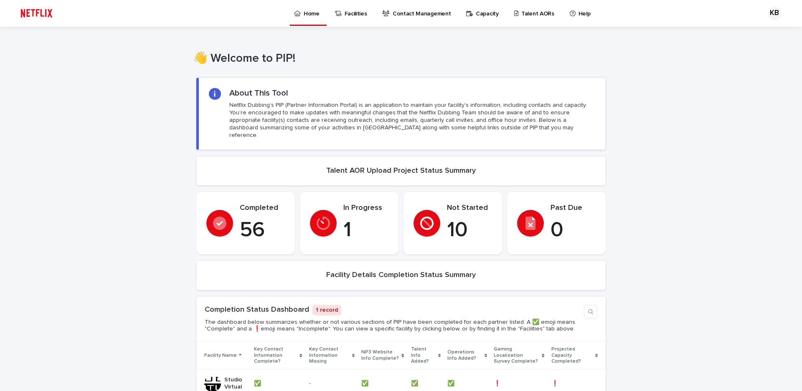
click at [524, 16] on p "Talent AORs" at bounding box center [537, 9] width 33 height 18
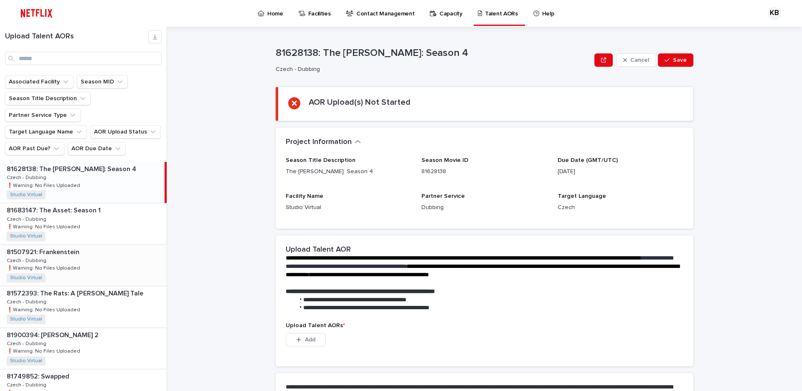
click at [59, 245] on div "81507921: Frankenstein 81507921: Frankenstein Czech - Dubbing Czech - Dubbing ❗…" at bounding box center [83, 265] width 167 height 41
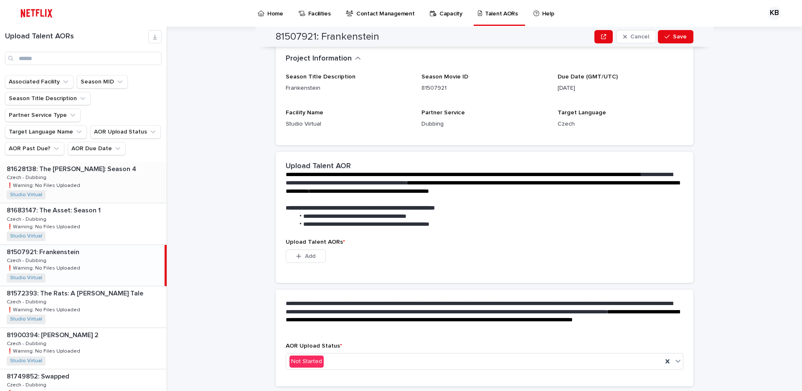
click at [61, 162] on div "81628138: The [PERSON_NAME]: Season 4 81628138: The [PERSON_NAME]: Season 4 Cze…" at bounding box center [83, 182] width 167 height 41
click at [296, 258] on icon "button" at bounding box center [298, 256] width 5 height 6
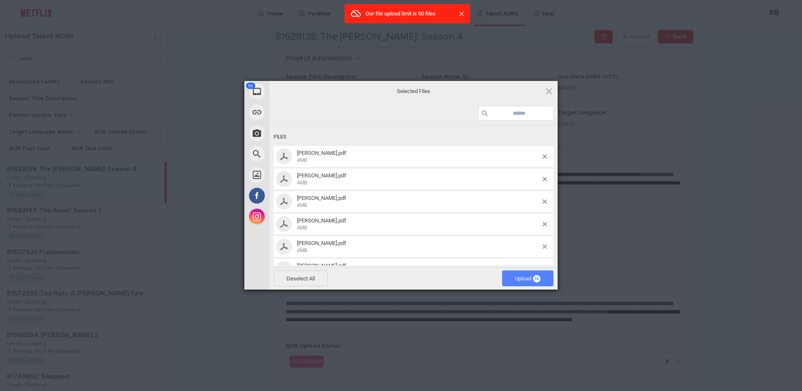
click at [524, 277] on span "Upload 50" at bounding box center [527, 279] width 25 height 6
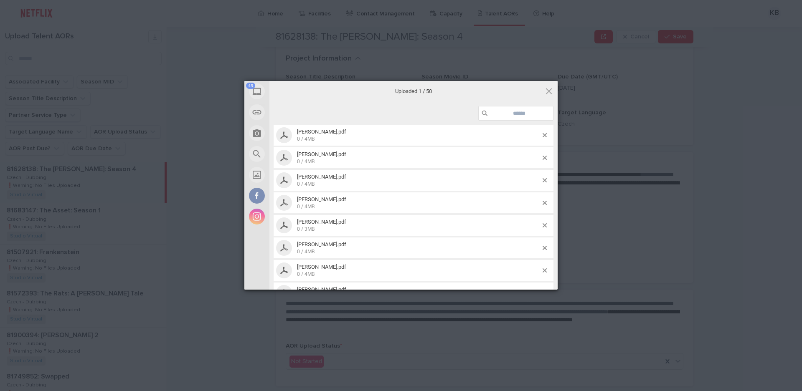
scroll to position [1002, 0]
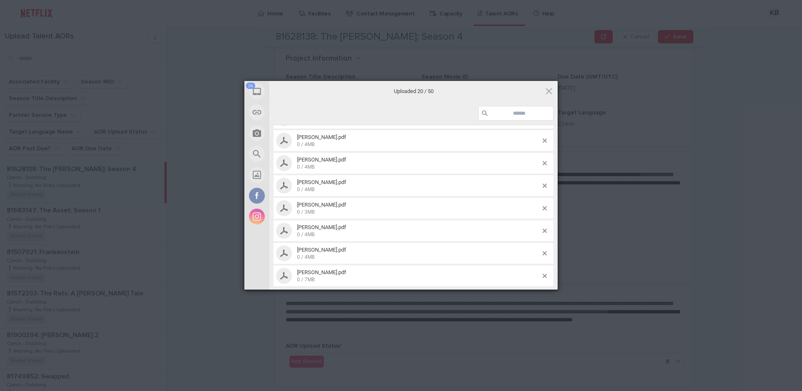
click at [445, 104] on div at bounding box center [413, 113] width 288 height 23
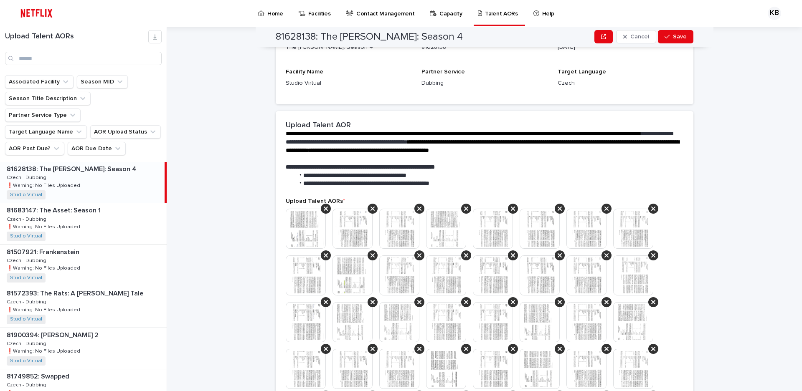
scroll to position [240, 0]
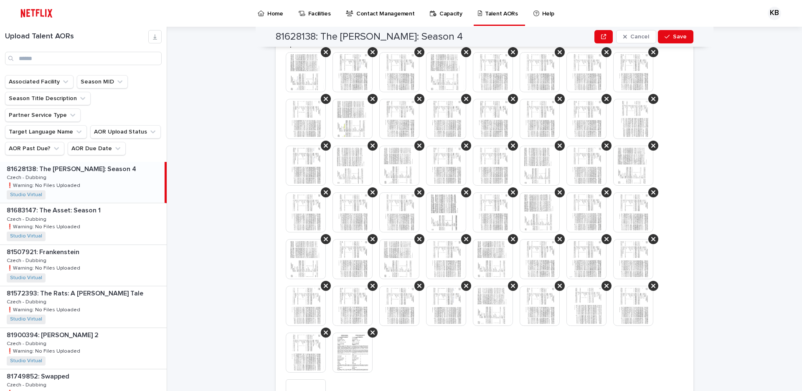
click at [247, 305] on div "**********" at bounding box center [489, 209] width 625 height 364
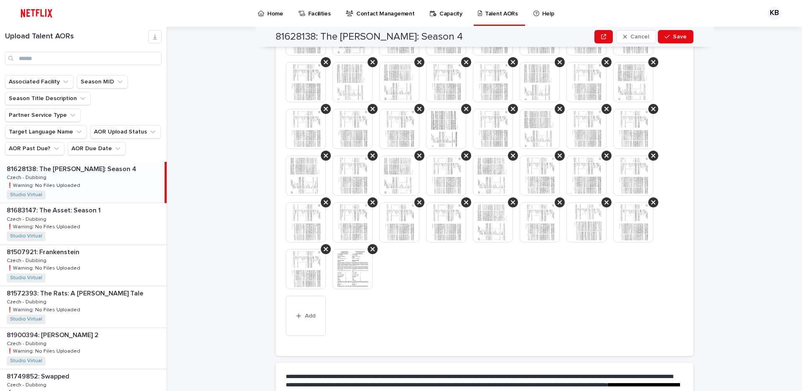
click at [342, 274] on img at bounding box center [352, 269] width 40 height 40
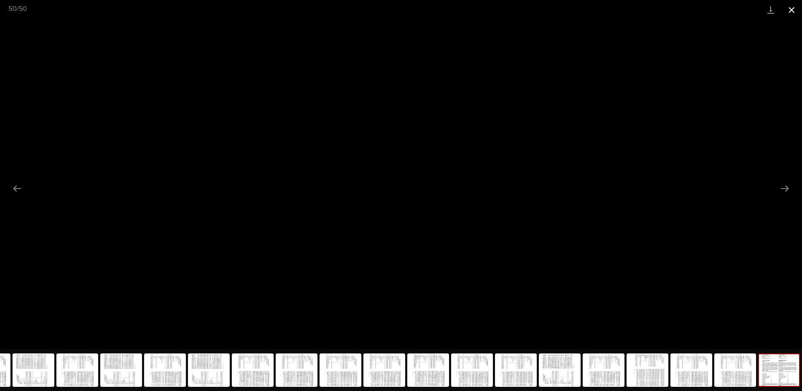
click at [791, 10] on button "Close gallery" at bounding box center [791, 10] width 21 height 20
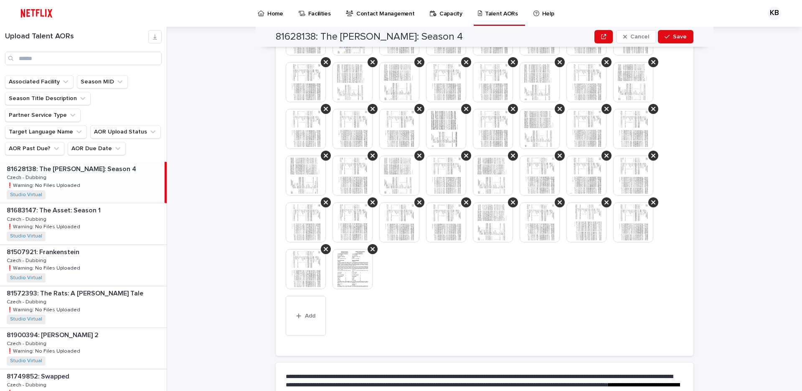
click at [420, 302] on div "This file cannot be opened Download File Add" at bounding box center [484, 154] width 397 height 371
click at [297, 272] on img at bounding box center [306, 269] width 40 height 40
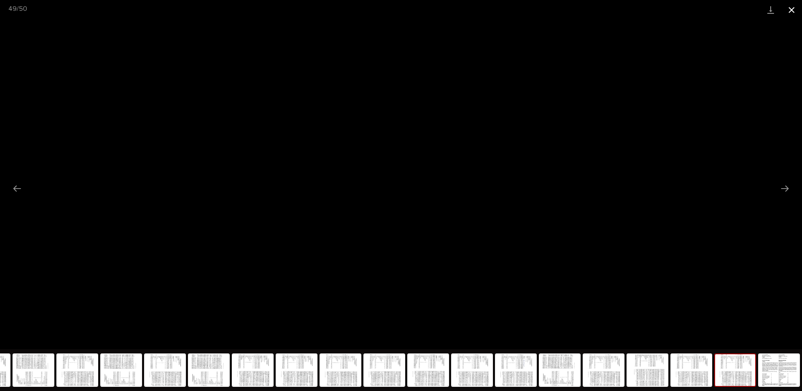
click at [792, 9] on button "Close gallery" at bounding box center [791, 10] width 21 height 20
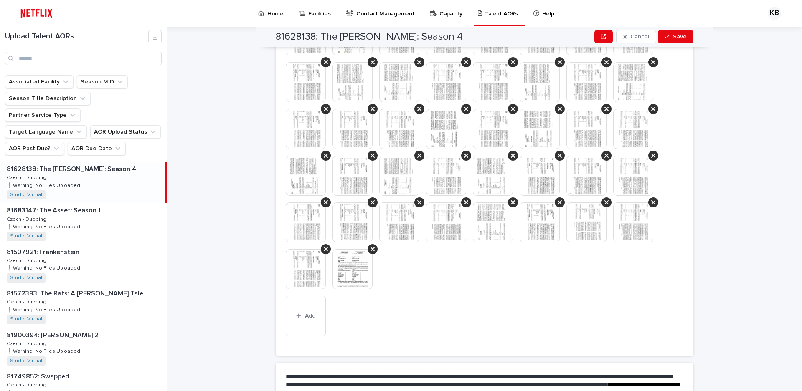
scroll to position [73, 0]
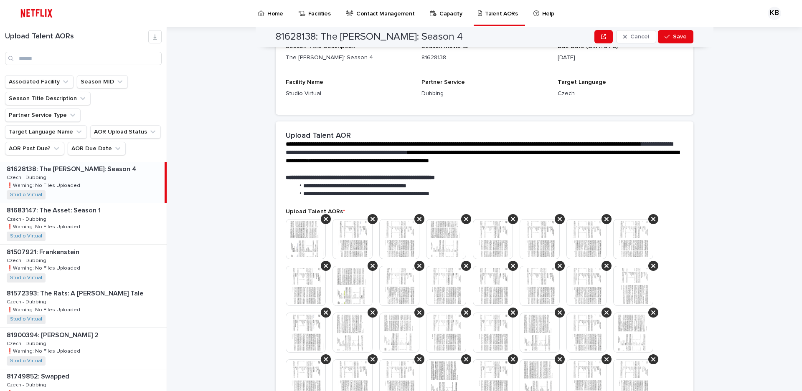
click at [303, 248] on img at bounding box center [306, 239] width 40 height 40
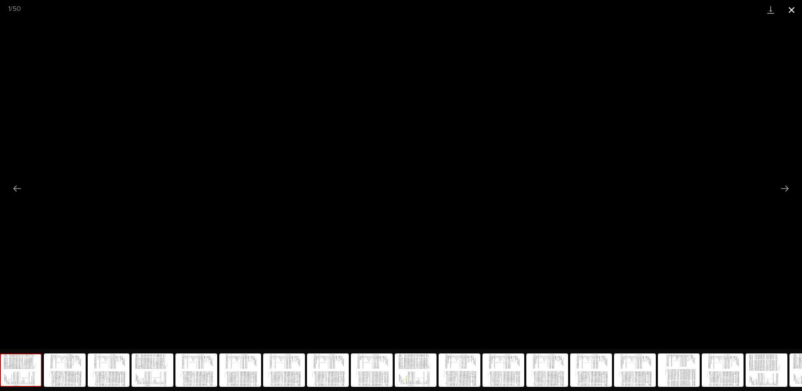
click at [792, 10] on button "Close gallery" at bounding box center [791, 10] width 21 height 20
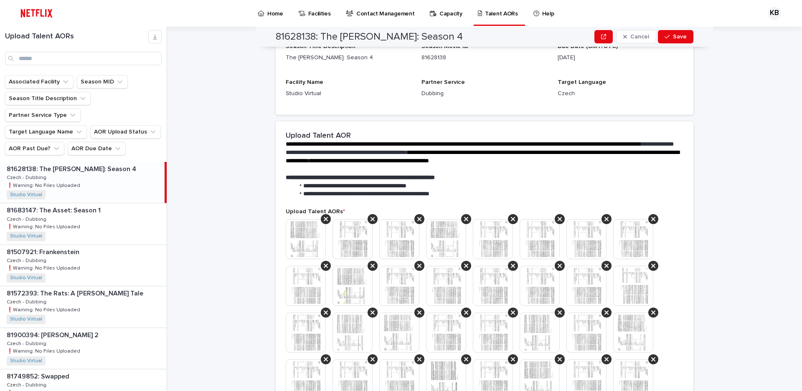
click at [349, 244] on img at bounding box center [352, 239] width 40 height 40
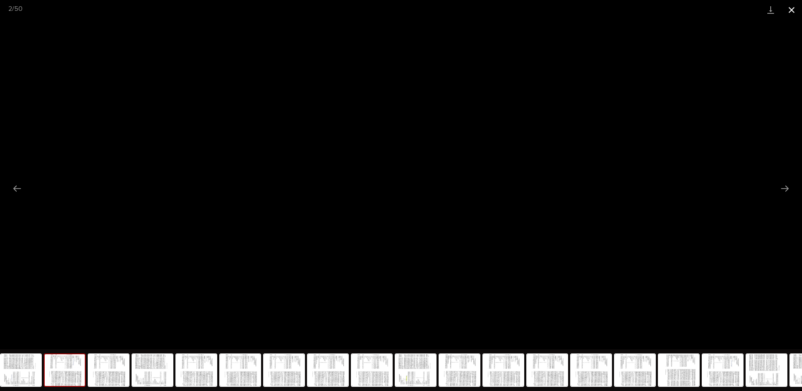
click at [790, 10] on button "Close gallery" at bounding box center [791, 10] width 21 height 20
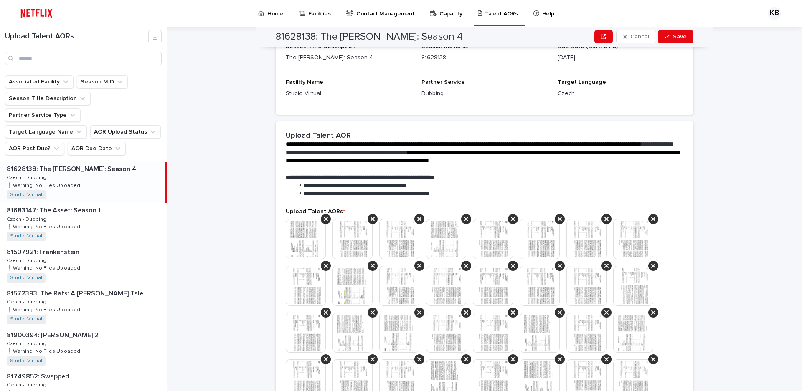
click at [408, 244] on img at bounding box center [399, 239] width 40 height 40
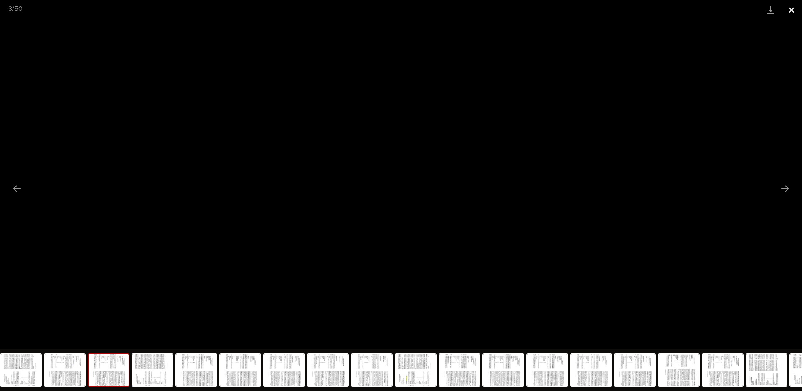
click at [790, 14] on button "Close gallery" at bounding box center [791, 10] width 21 height 20
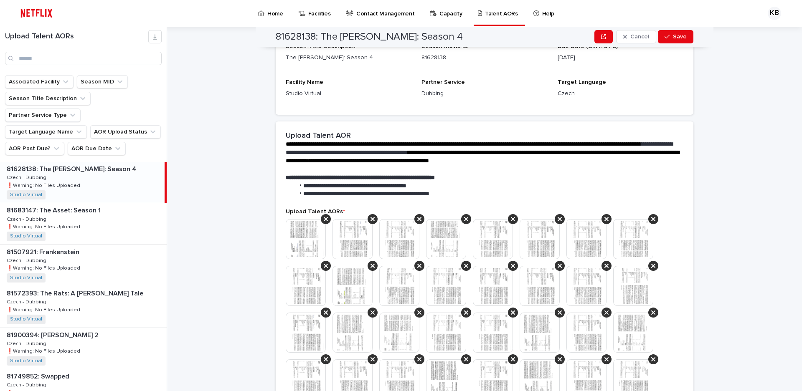
click at [758, 276] on div "**********" at bounding box center [489, 209] width 625 height 364
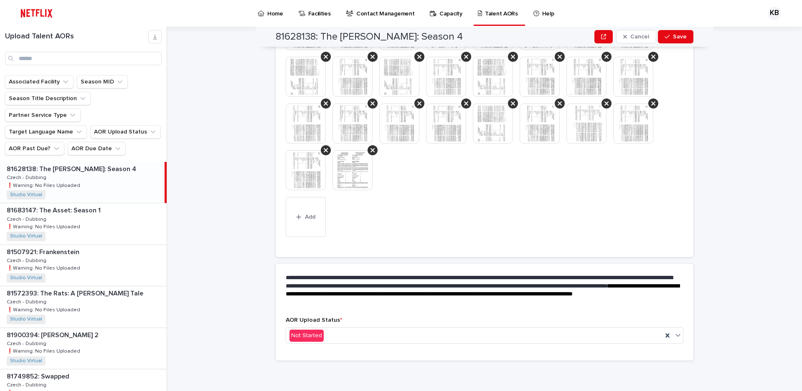
scroll to position [381, 0]
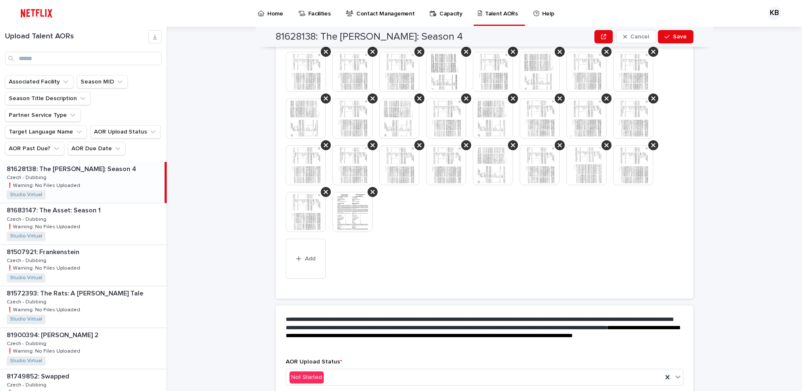
click at [343, 213] on img at bounding box center [352, 212] width 40 height 40
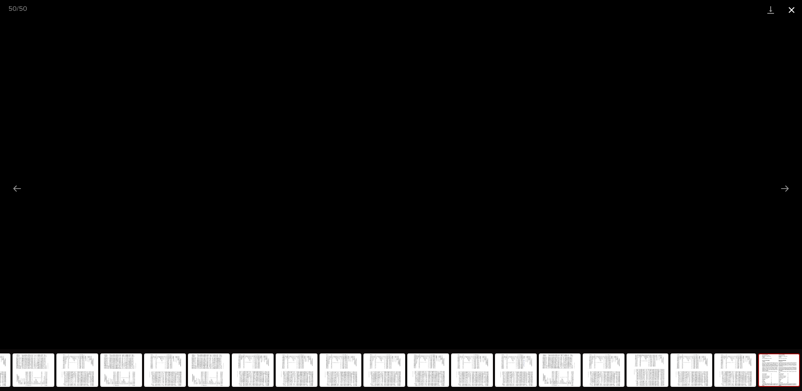
click at [791, 9] on button "Close gallery" at bounding box center [791, 10] width 21 height 20
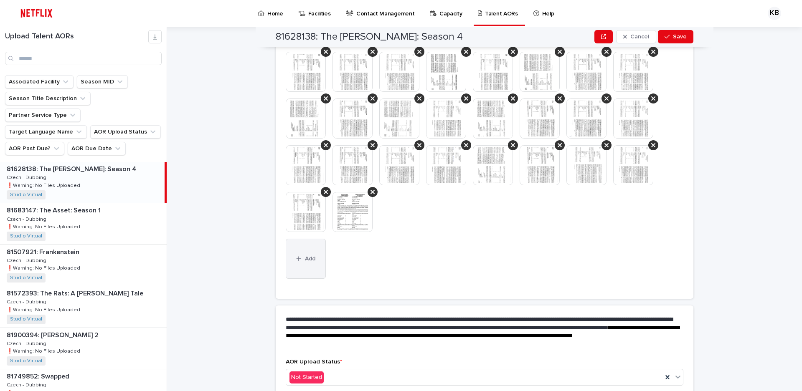
click at [302, 264] on button "Add" at bounding box center [306, 259] width 40 height 40
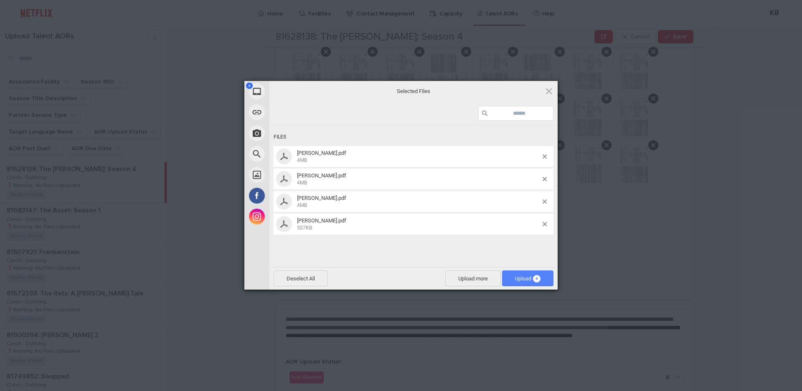
click at [515, 274] on span "Upload 4" at bounding box center [527, 279] width 51 height 16
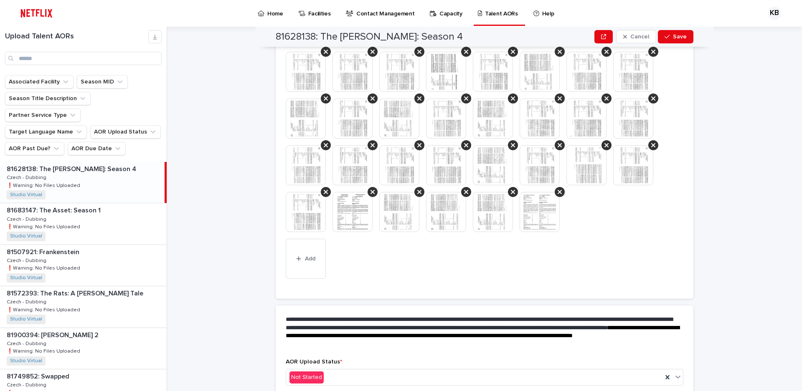
scroll to position [423, 0]
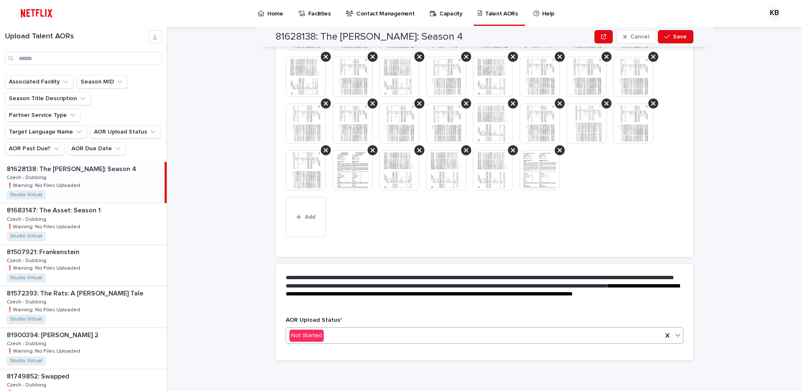
click at [402, 330] on div "Not Started" at bounding box center [474, 336] width 376 height 14
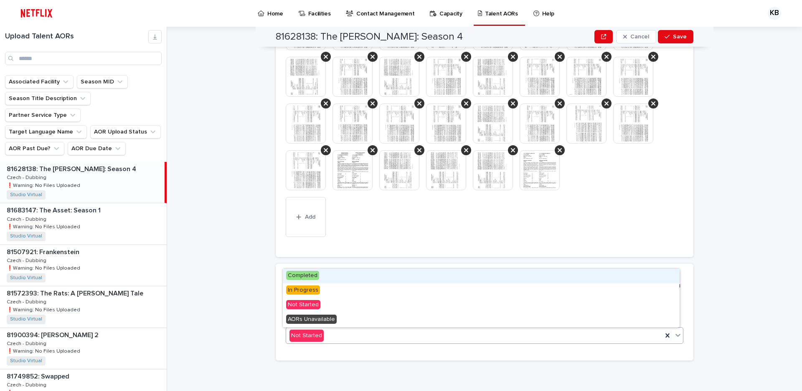
click at [322, 279] on div "Completed" at bounding box center [481, 276] width 397 height 15
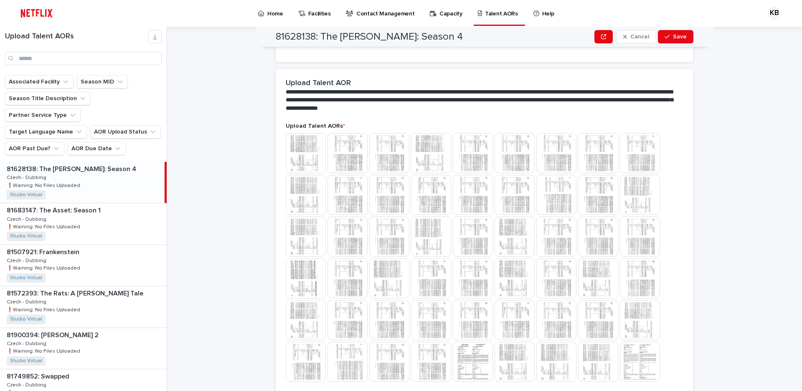
scroll to position [216, 0]
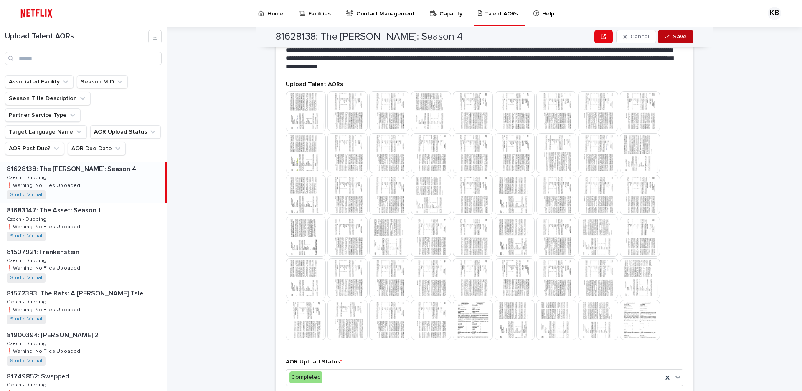
click at [678, 40] on button "Save" at bounding box center [675, 36] width 35 height 13
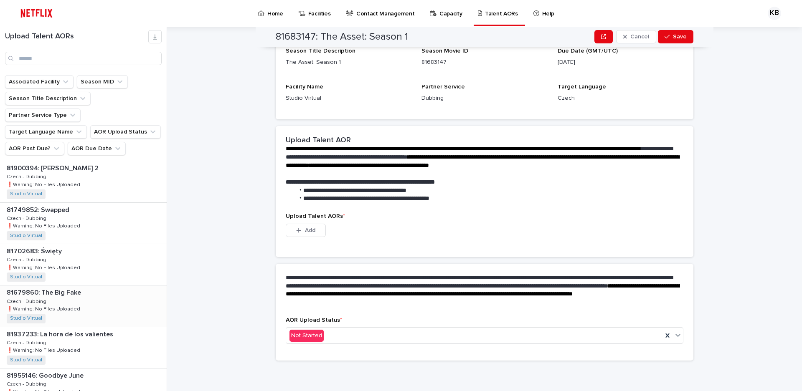
scroll to position [84, 0]
click at [106, 252] on div "81749852: Swapped 81749852: Swapped Czech - Dubbing Czech - Dubbing ❗️Warning: …" at bounding box center [83, 265] width 167 height 41
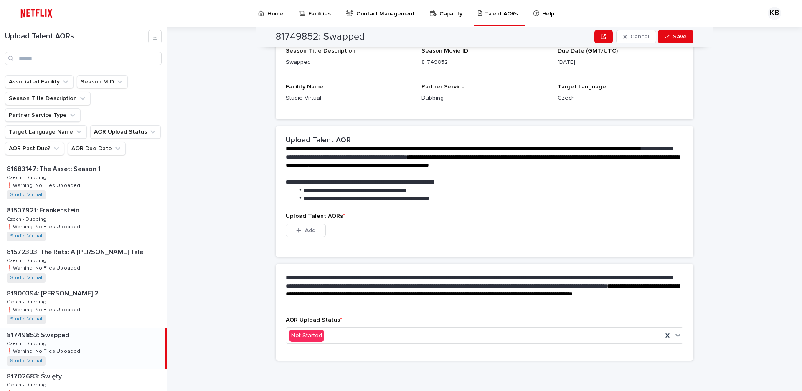
click at [229, 189] on div "**********" at bounding box center [489, 209] width 625 height 364
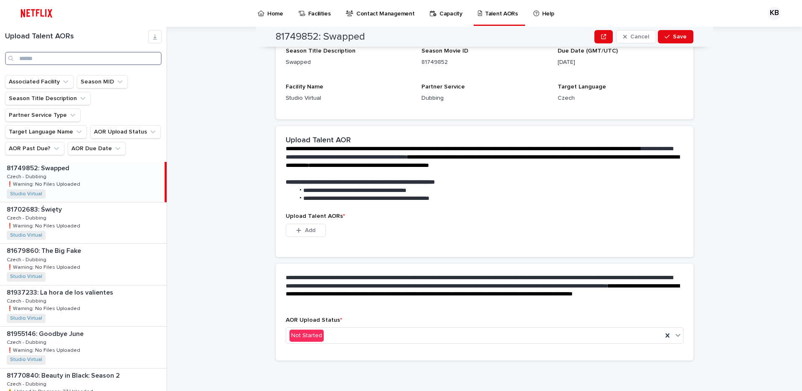
click at [66, 58] on input "Search" at bounding box center [83, 58] width 157 height 13
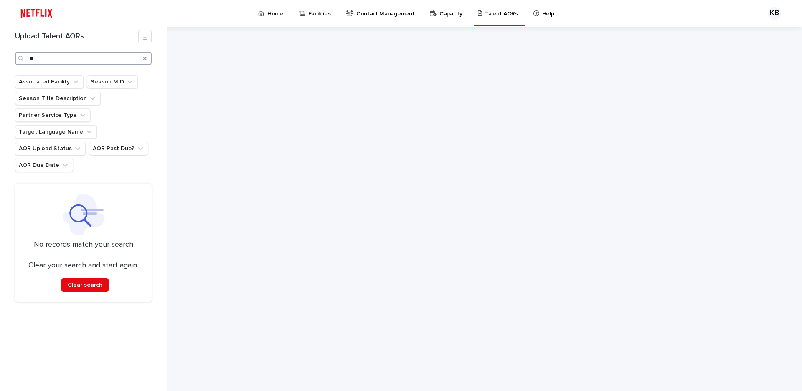
type input "*"
